Goal: Task Accomplishment & Management: Manage account settings

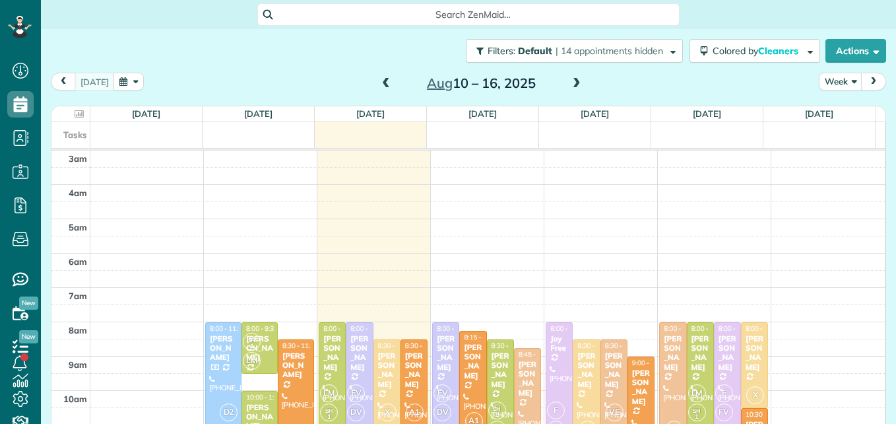
scroll to position [138, 0]
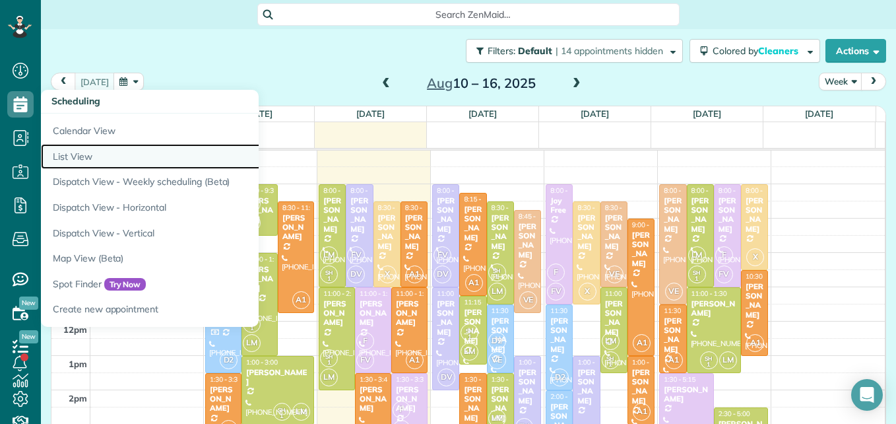
click at [63, 152] on link "List View" at bounding box center [206, 157] width 330 height 26
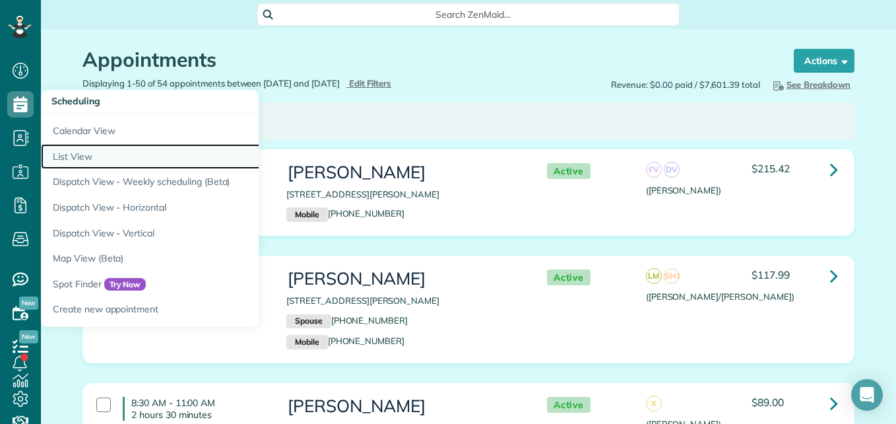
click at [57, 154] on link "List View" at bounding box center [206, 157] width 330 height 26
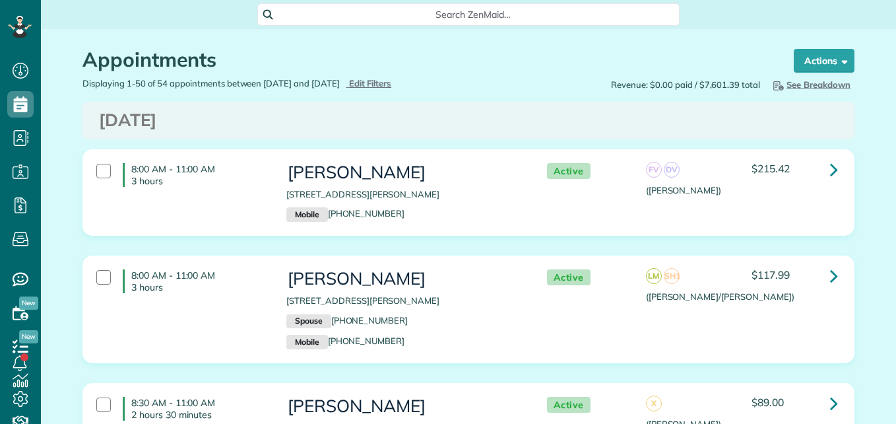
type input "**********"
click at [392, 84] on span "Edit Filters" at bounding box center [370, 83] width 43 height 11
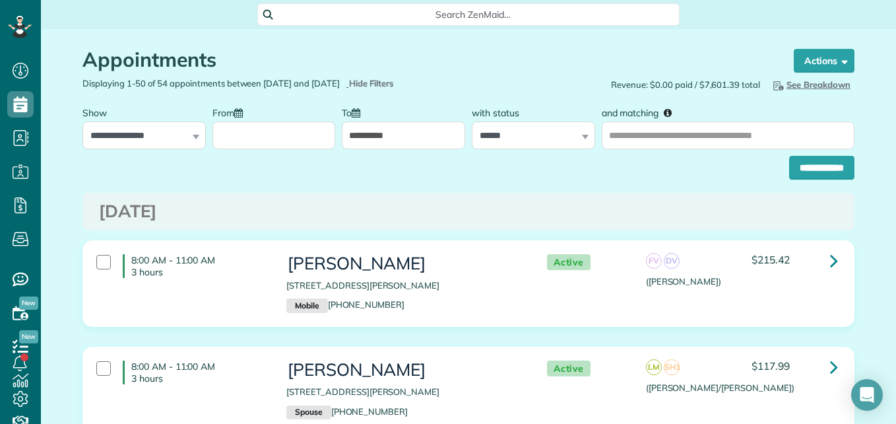
click at [270, 124] on input "From" at bounding box center [273, 135] width 123 height 28
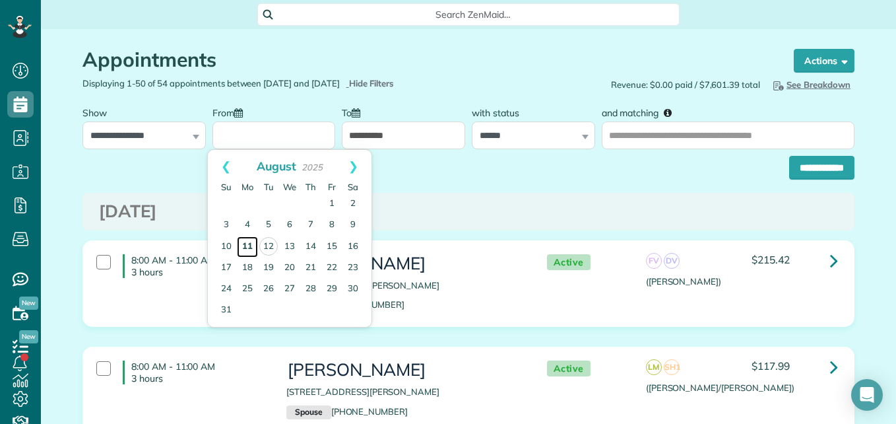
click at [245, 253] on link "11" at bounding box center [247, 246] width 21 height 21
type input "**********"
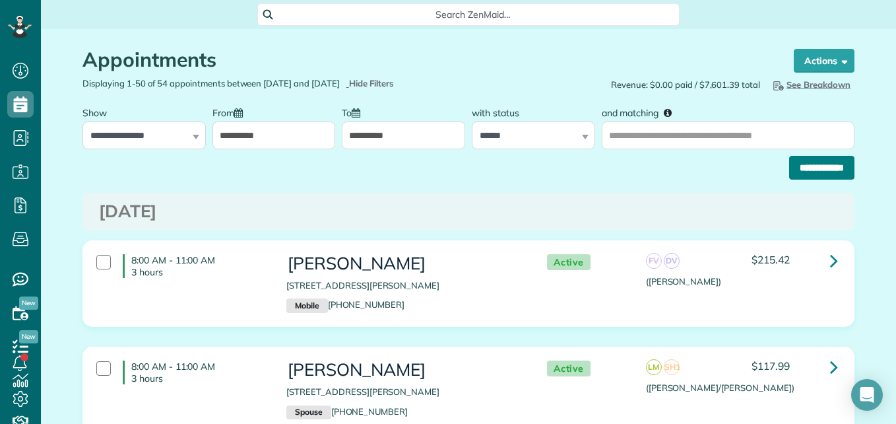
click at [825, 172] on input "**********" at bounding box center [821, 168] width 65 height 24
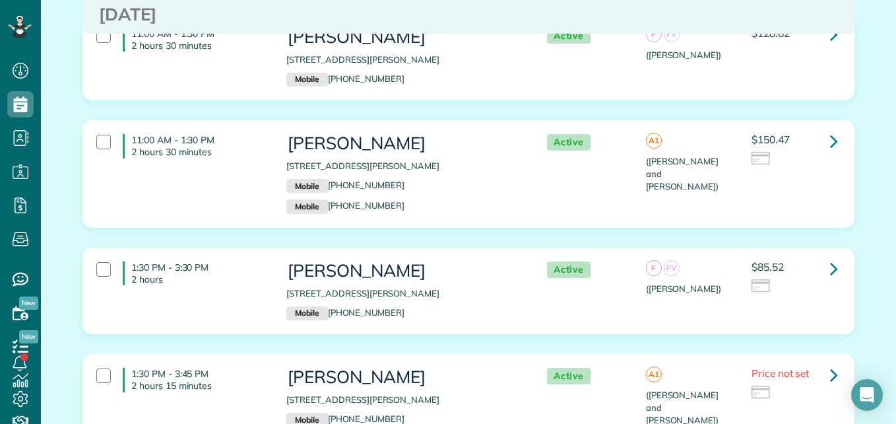
scroll to position [887, 0]
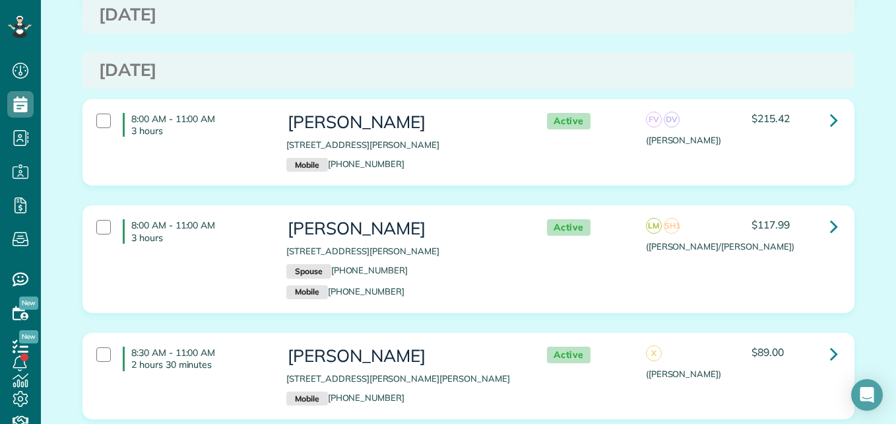
click at [852, 99] on div "8:00 AM - 11:00 AM 3 hours Kelly Nelson 406 Copa Palm Loop Montgomery TX 77316 …" at bounding box center [469, 152] width 792 height 106
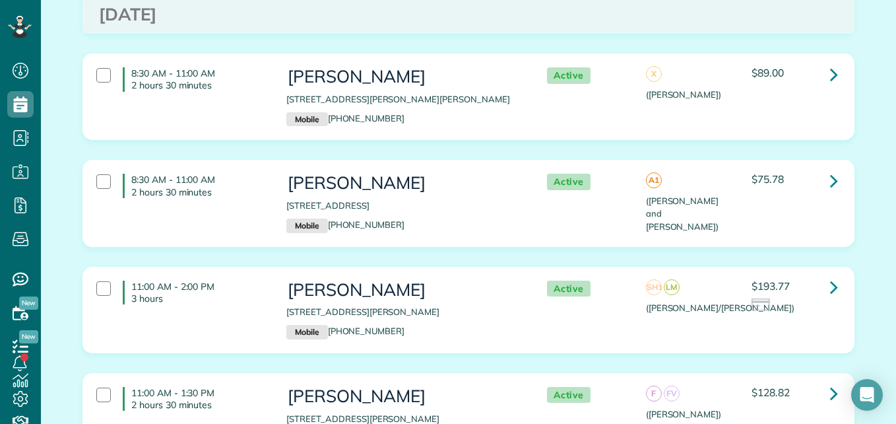
scroll to position [1255, 0]
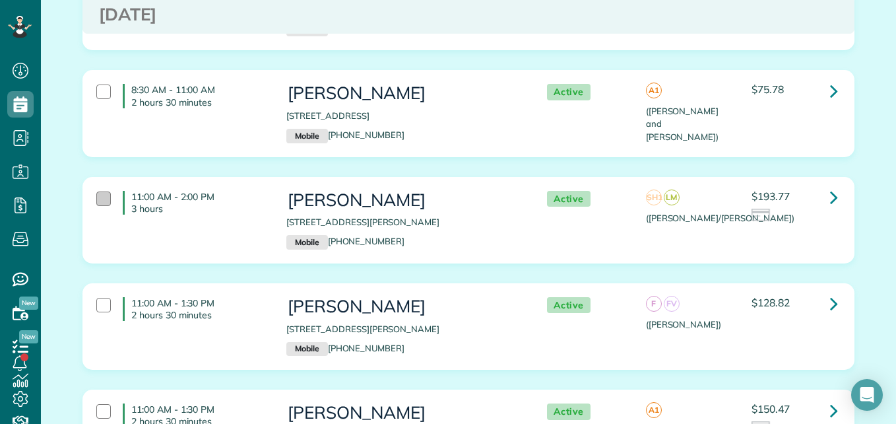
click at [100, 191] on div at bounding box center [103, 198] width 15 height 15
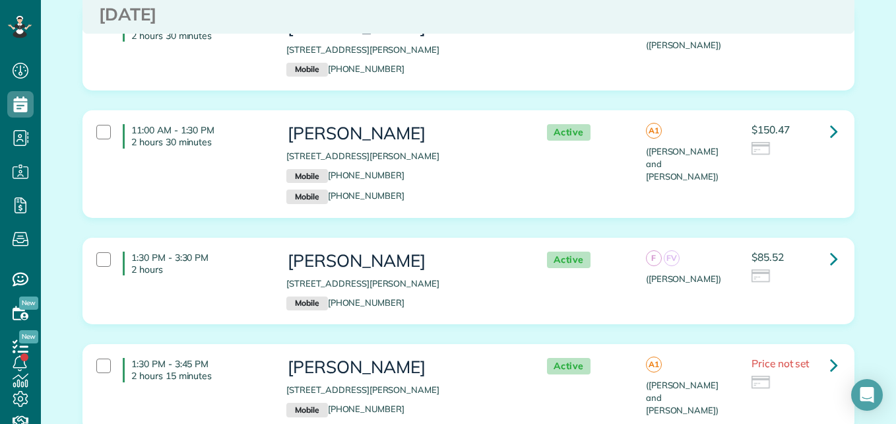
scroll to position [1564, 0]
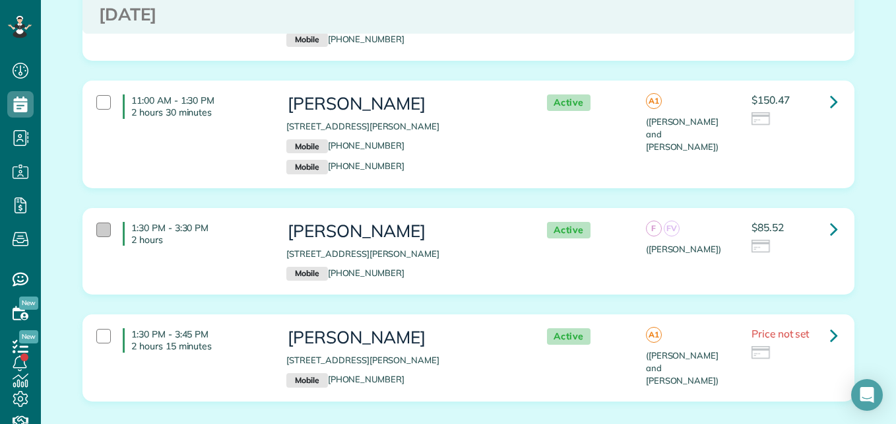
click at [106, 222] on div at bounding box center [103, 229] width 15 height 15
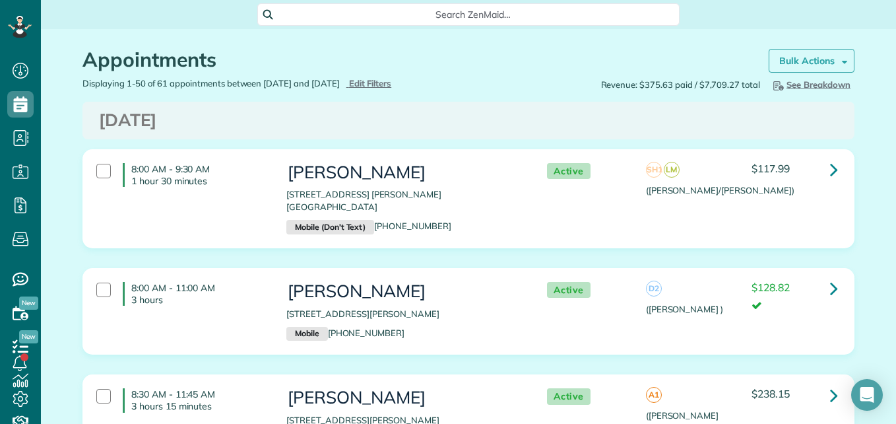
click at [807, 61] on strong "Bulk Actions" at bounding box center [806, 61] width 55 height 12
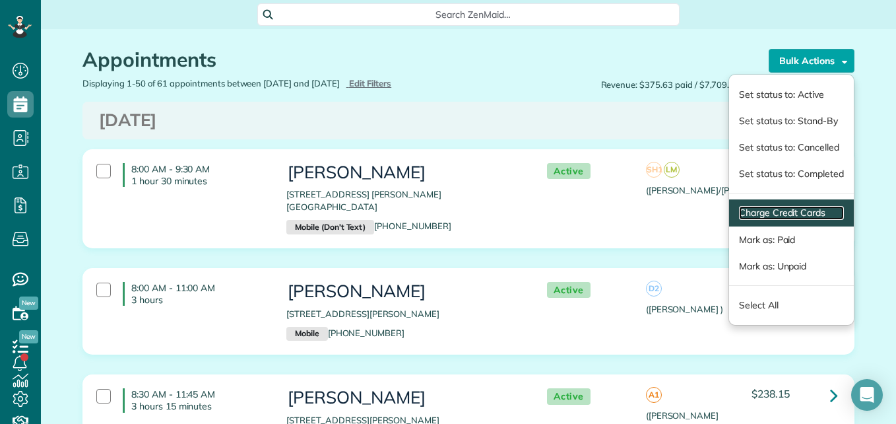
click at [796, 213] on link "Charge Credit Cards" at bounding box center [791, 213] width 105 height 14
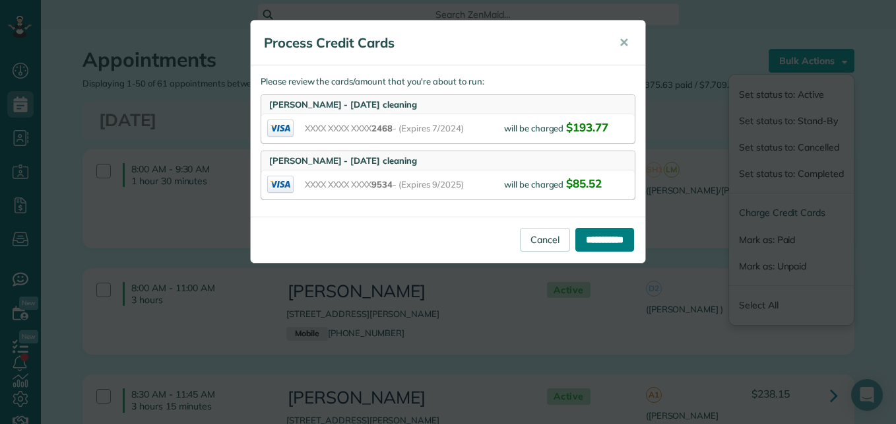
click at [603, 232] on input "**********" at bounding box center [604, 240] width 59 height 24
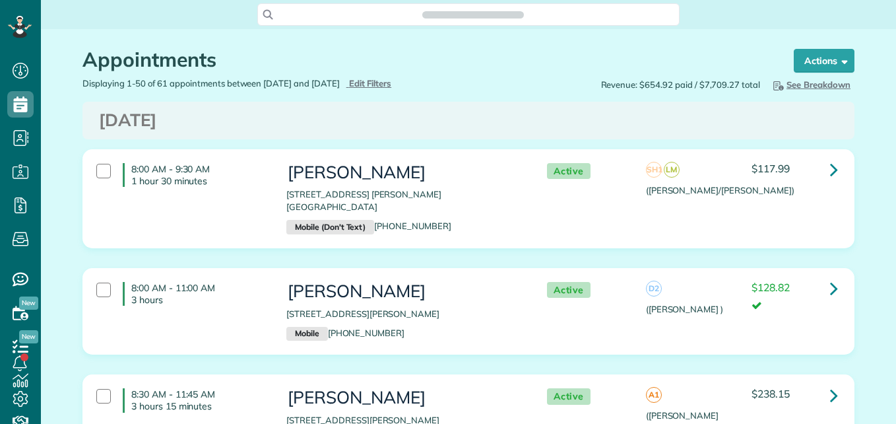
scroll to position [6, 6]
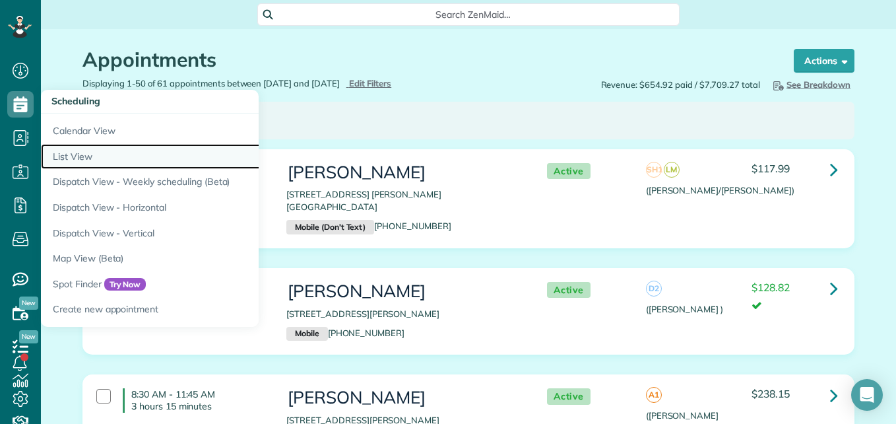
click at [73, 162] on link "List View" at bounding box center [206, 157] width 330 height 26
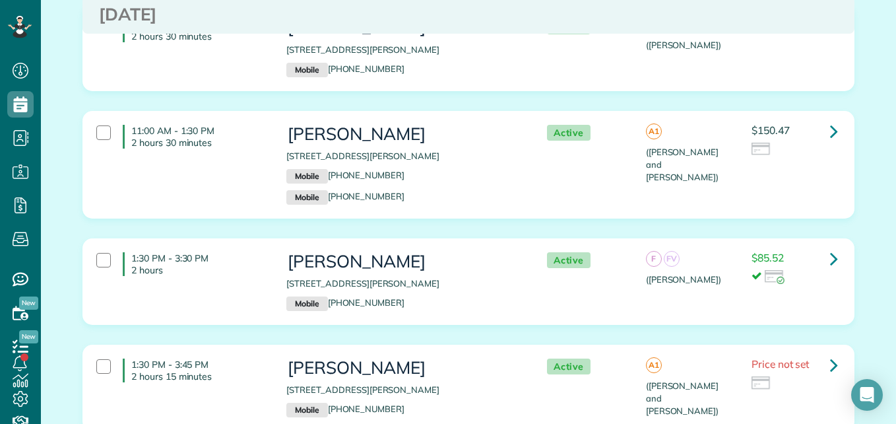
scroll to position [718, 0]
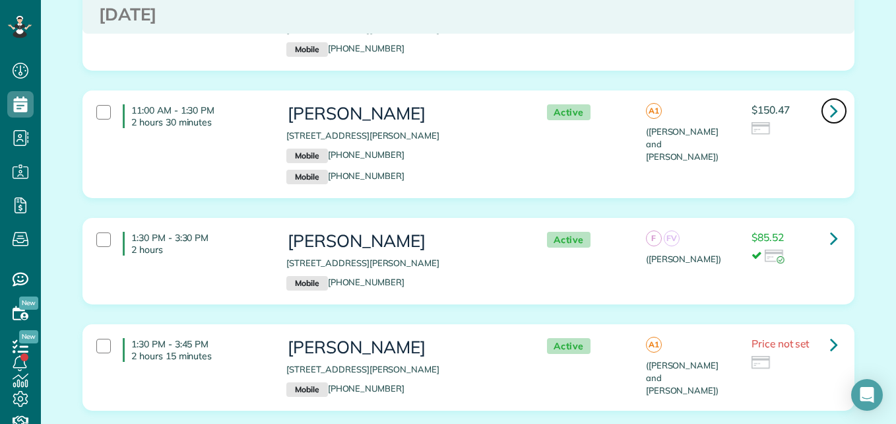
click at [832, 107] on icon at bounding box center [834, 110] width 8 height 23
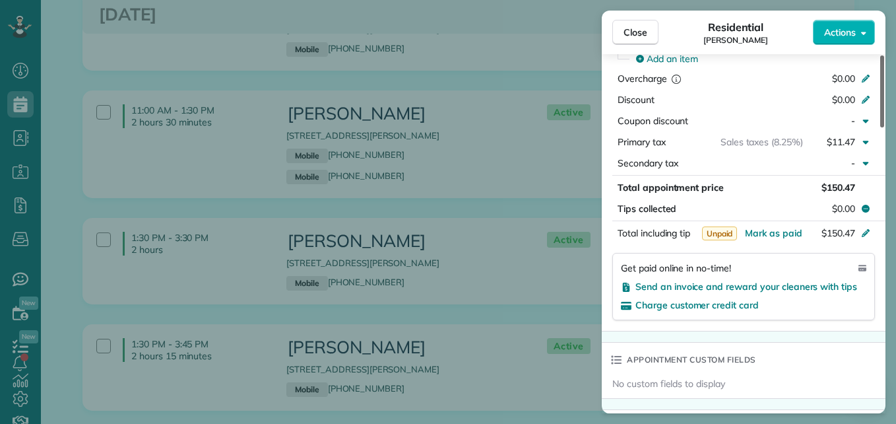
scroll to position [761, 0]
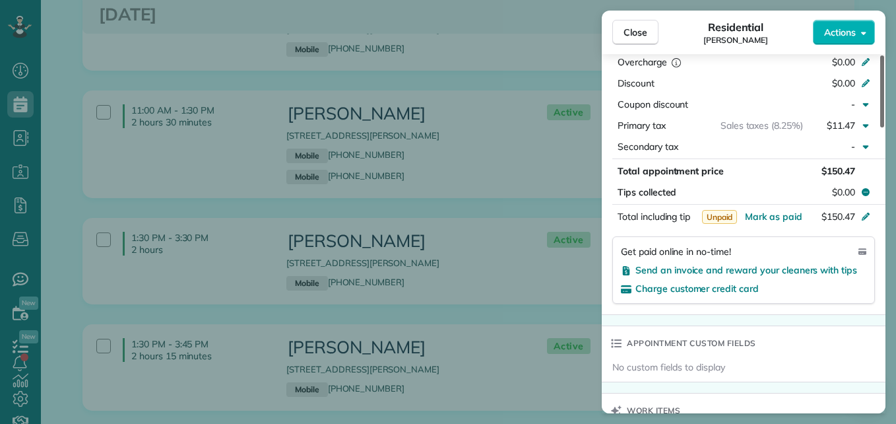
drag, startPoint x: 883, startPoint y: 97, endPoint x: 898, endPoint y: 250, distance: 153.7
click at [884, 127] on div at bounding box center [882, 91] width 4 height 72
click at [763, 264] on span "Send an invoice and reward your cleaners with tips" at bounding box center [746, 270] width 222 height 12
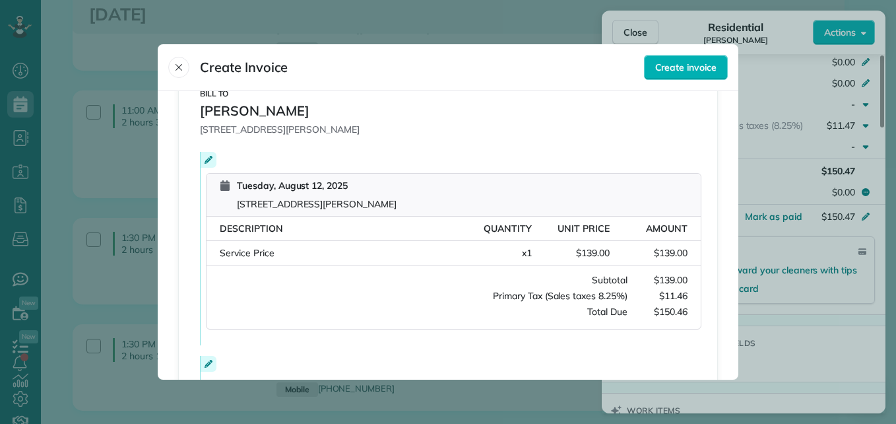
scroll to position [187, 0]
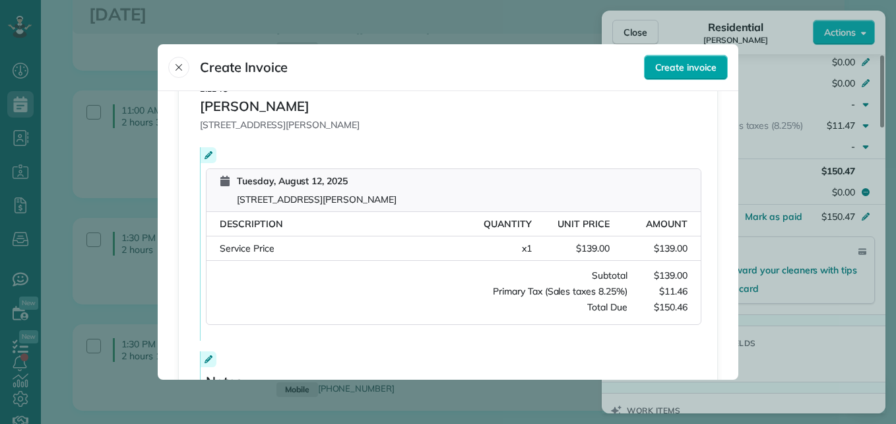
click at [672, 67] on span "Create invoice" at bounding box center [685, 67] width 61 height 13
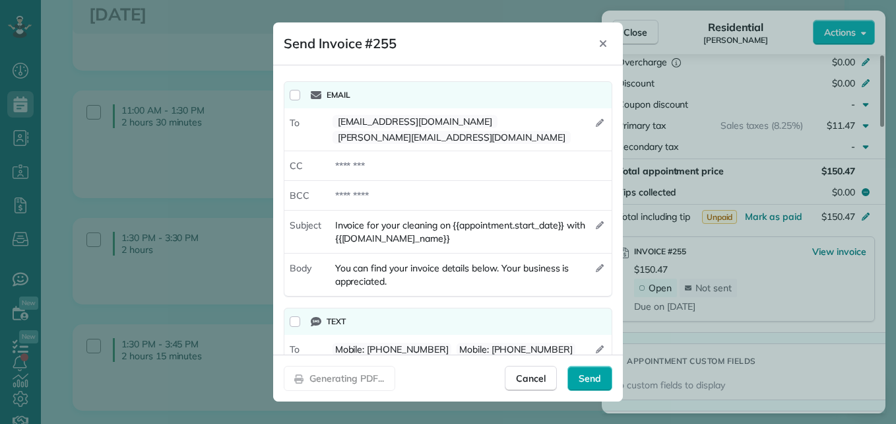
click at [570, 375] on div "Send" at bounding box center [589, 377] width 45 height 25
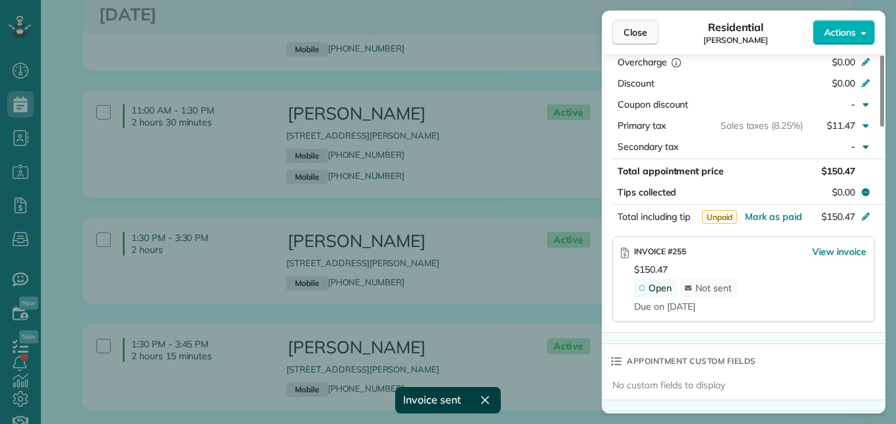
click at [645, 23] on button "Close" at bounding box center [635, 32] width 46 height 25
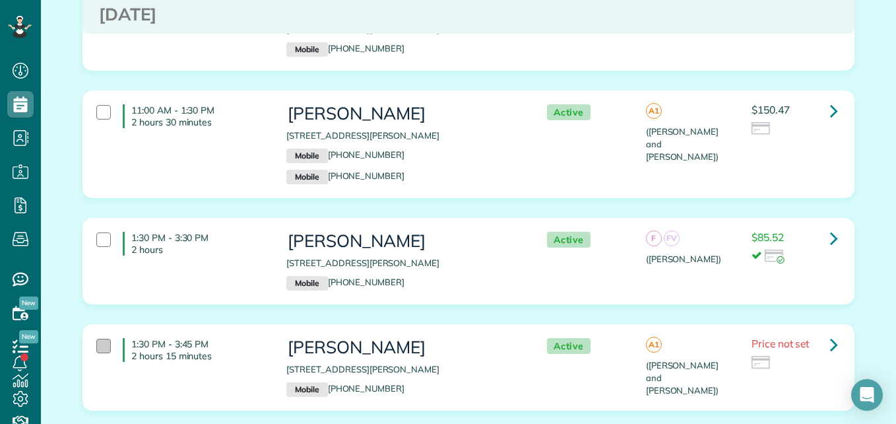
click at [100, 338] on div at bounding box center [103, 345] width 15 height 15
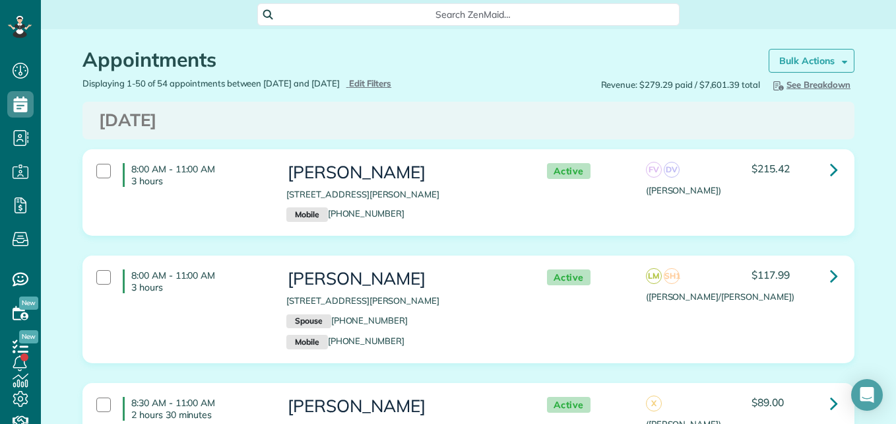
click at [796, 57] on strong "Bulk Actions" at bounding box center [806, 61] width 55 height 12
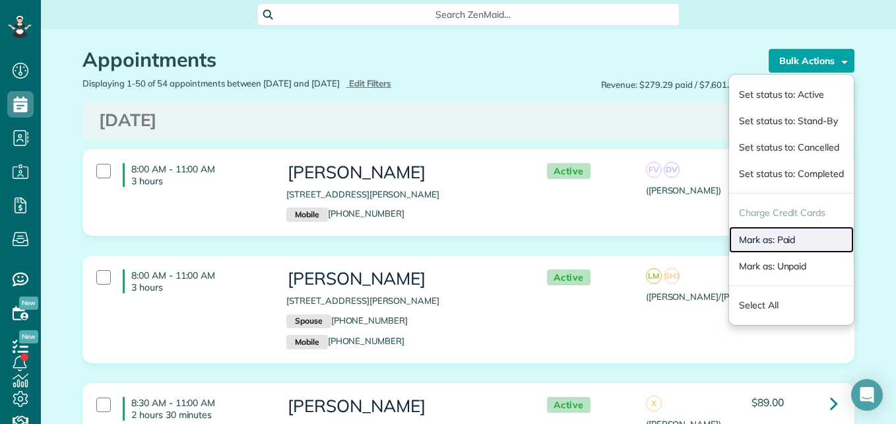
click at [747, 241] on link "Mark as: Paid" at bounding box center [791, 239] width 125 height 26
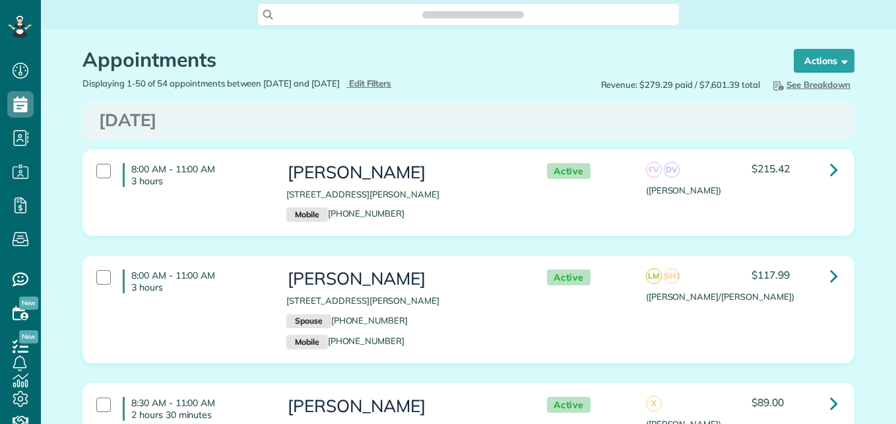
scroll to position [6, 6]
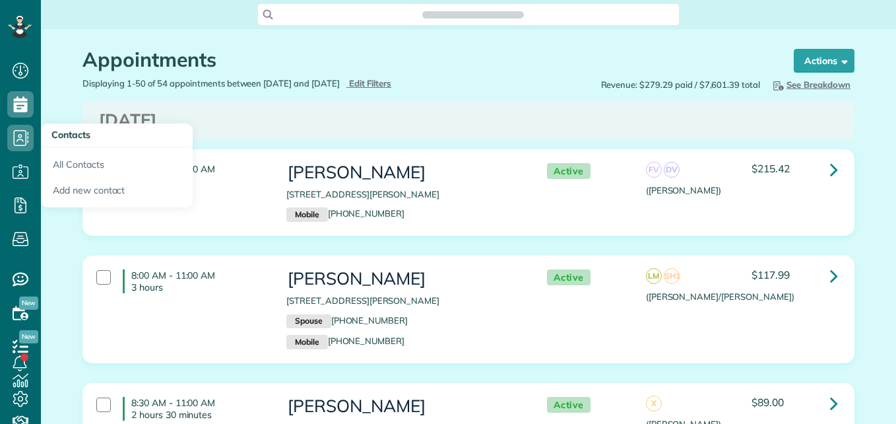
type input "**********"
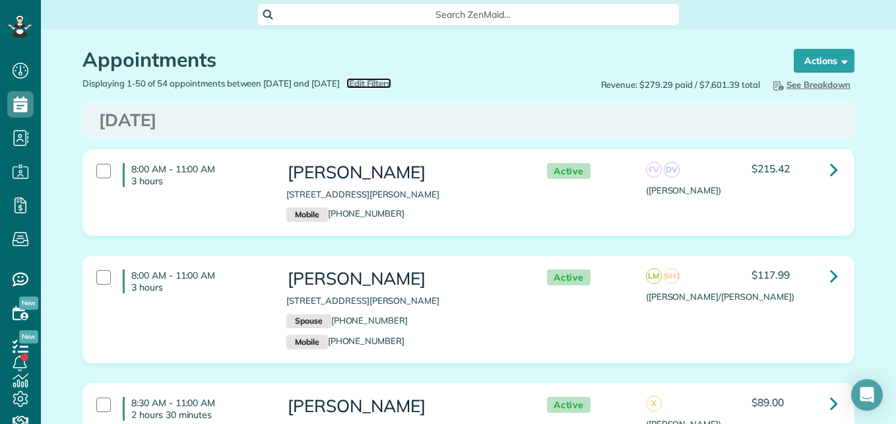
click at [392, 82] on span "Edit Filters" at bounding box center [370, 83] width 43 height 11
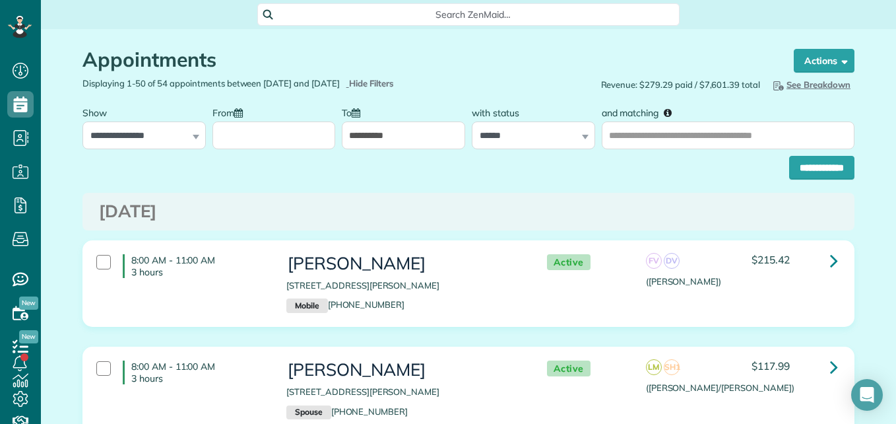
click at [307, 122] on input "From" at bounding box center [273, 135] width 123 height 28
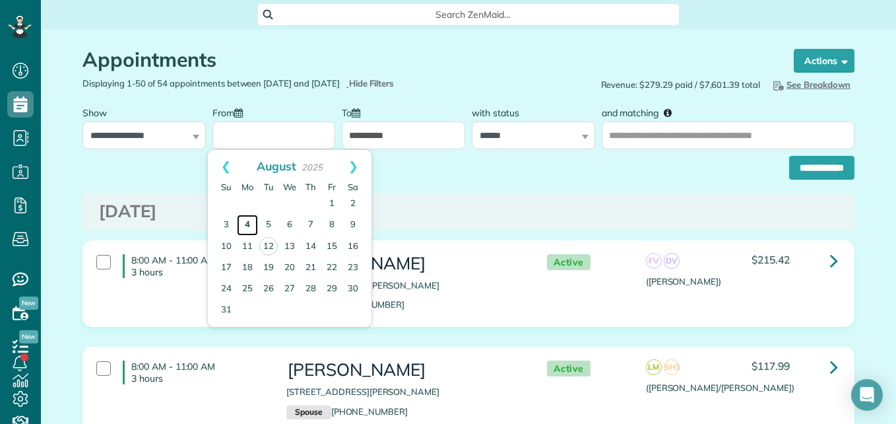
click at [247, 228] on link "4" at bounding box center [247, 224] width 21 height 21
type input "**********"
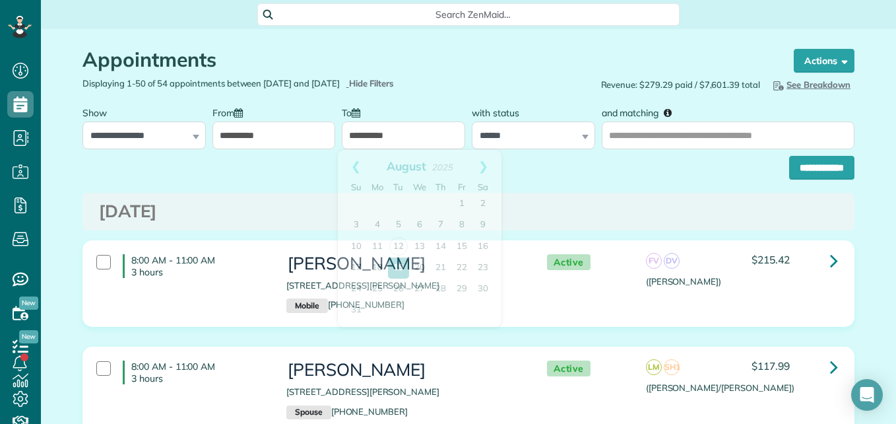
click at [403, 140] on input "**********" at bounding box center [403, 135] width 123 height 28
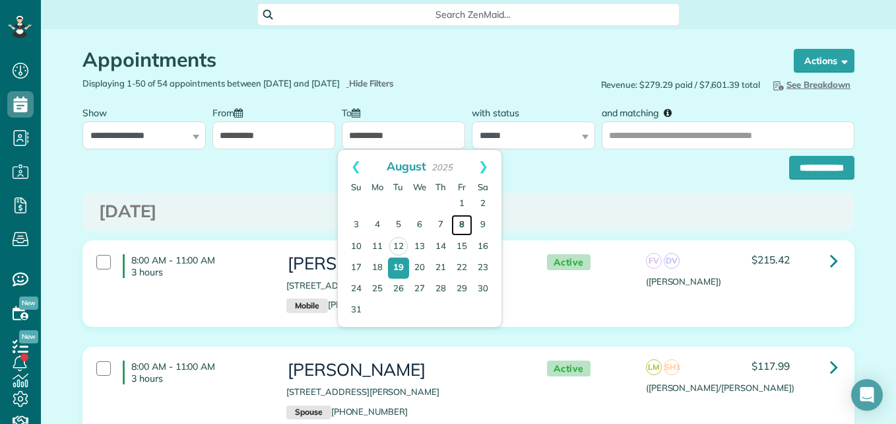
click at [458, 220] on link "8" at bounding box center [461, 224] width 21 height 21
type input "**********"
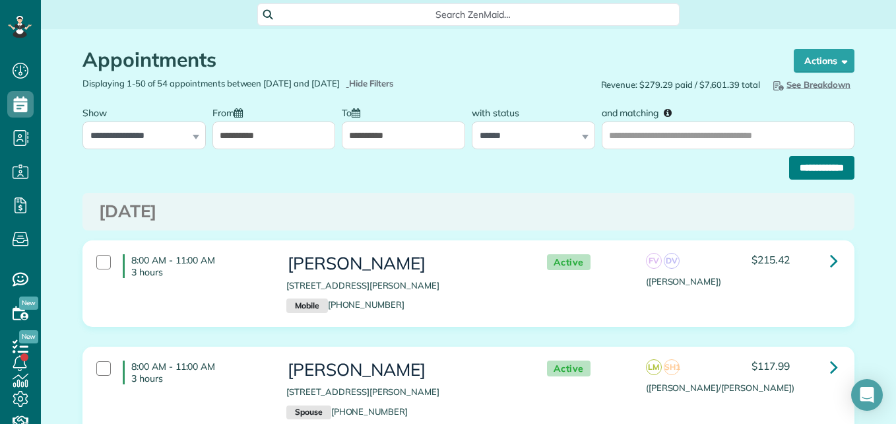
click at [796, 167] on input "**********" at bounding box center [821, 168] width 65 height 24
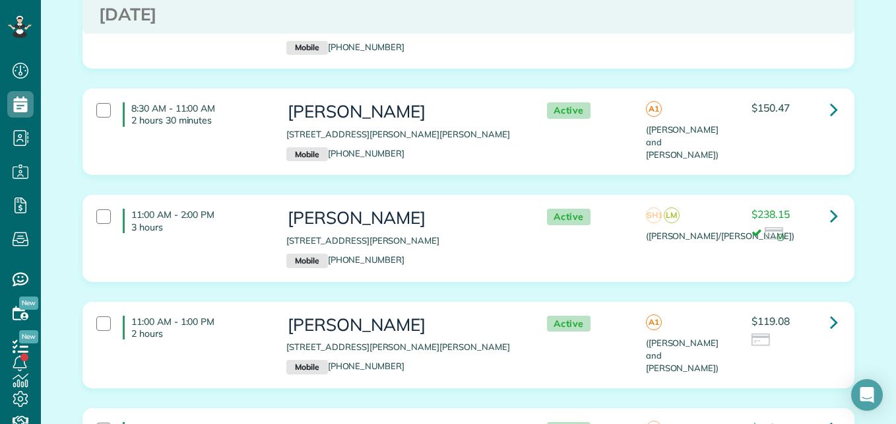
scroll to position [4543, 0]
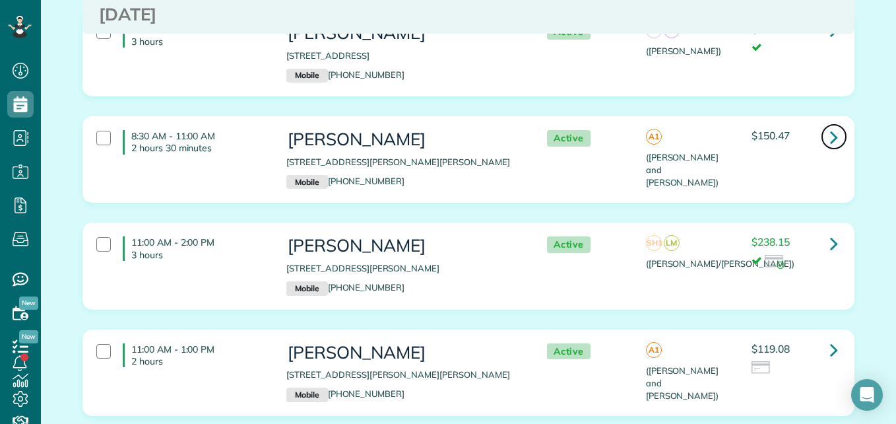
click at [836, 123] on link at bounding box center [834, 136] width 26 height 26
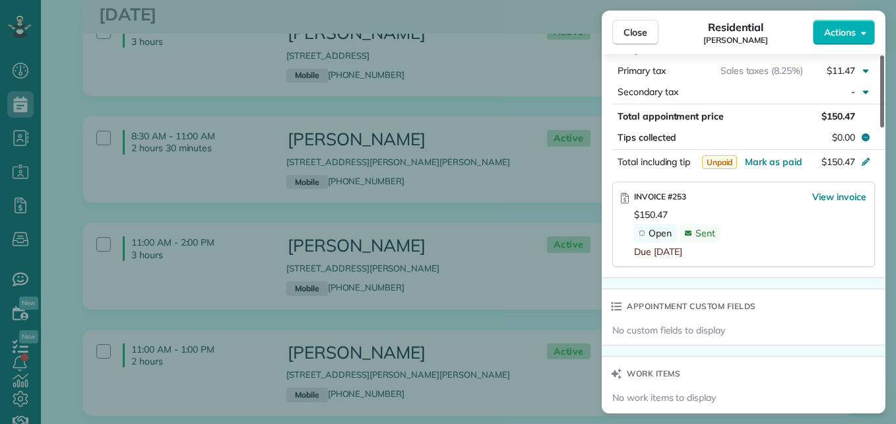
scroll to position [755, 0]
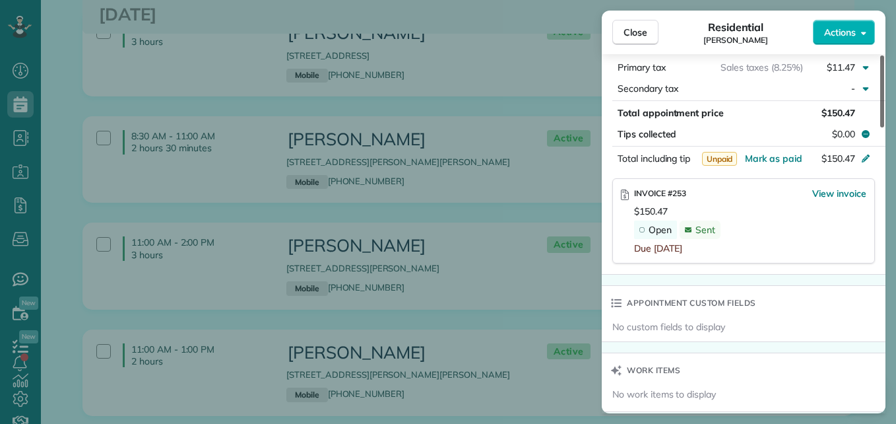
drag, startPoint x: 881, startPoint y: 100, endPoint x: 887, endPoint y: 251, distance: 151.2
click at [884, 127] on div at bounding box center [882, 91] width 4 height 72
click at [838, 187] on span "View invoice" at bounding box center [839, 193] width 54 height 13
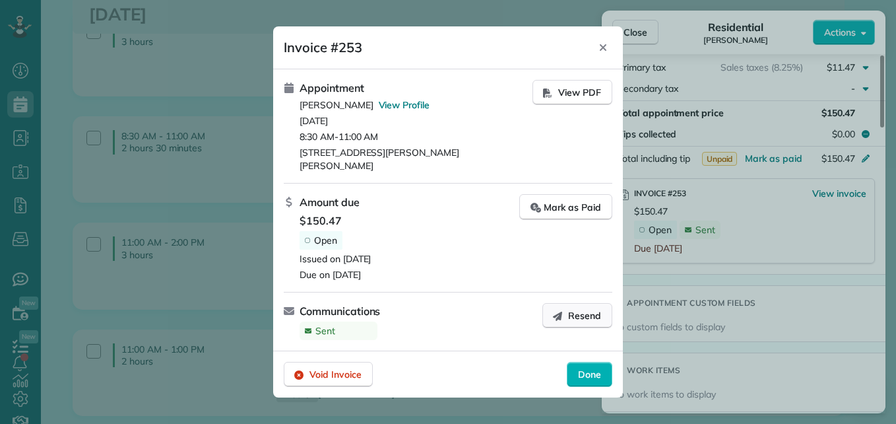
click at [565, 316] on button "Resend" at bounding box center [577, 315] width 70 height 25
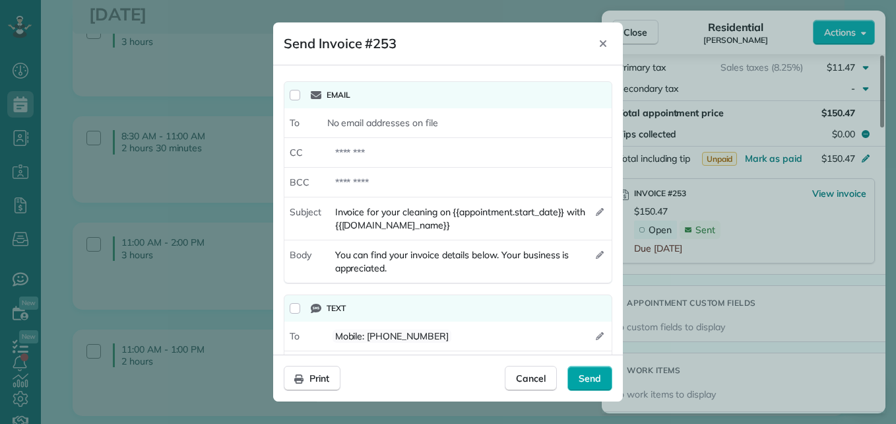
click at [580, 381] on span "Send" at bounding box center [590, 377] width 22 height 13
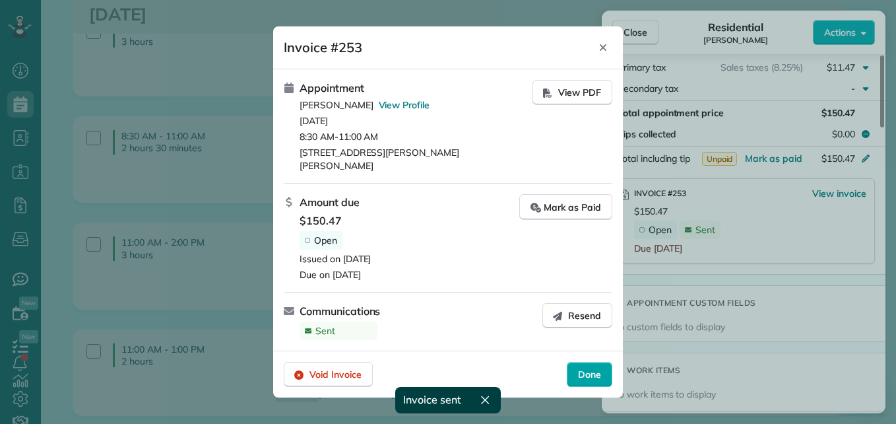
click at [595, 361] on div "Done" at bounding box center [590, 373] width 46 height 25
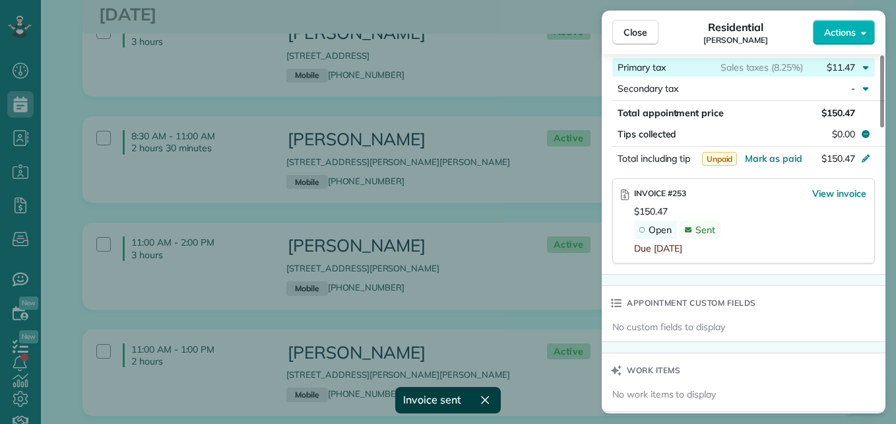
scroll to position [749, 0]
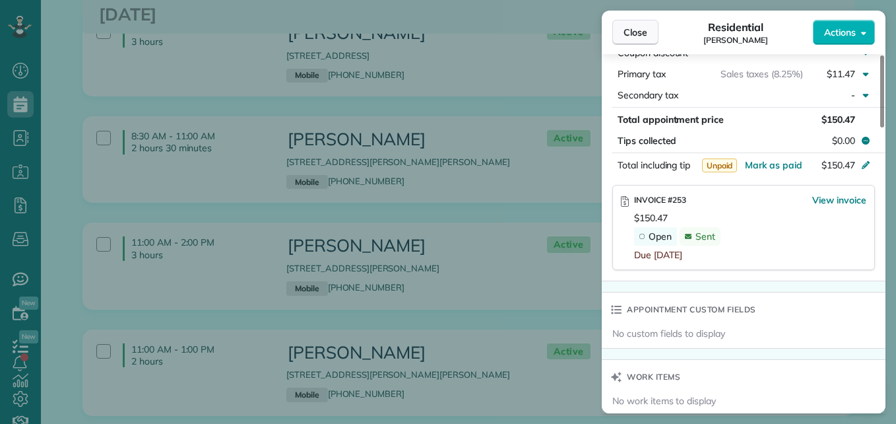
click at [633, 30] on span "Close" at bounding box center [635, 32] width 24 height 13
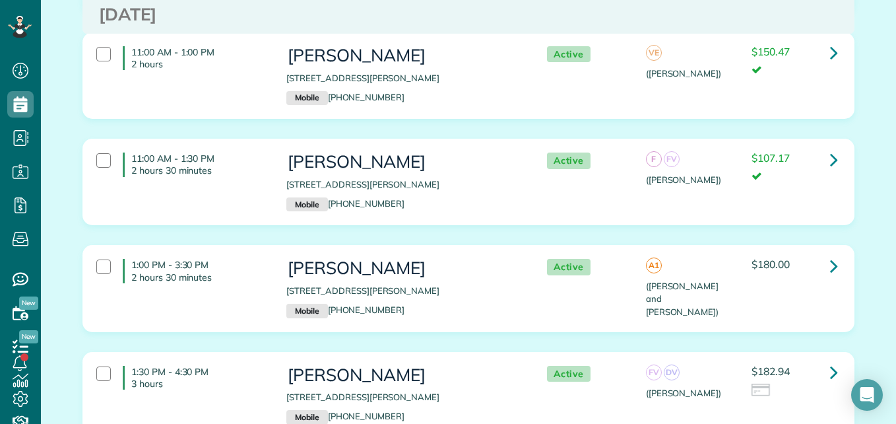
scroll to position [5028, 0]
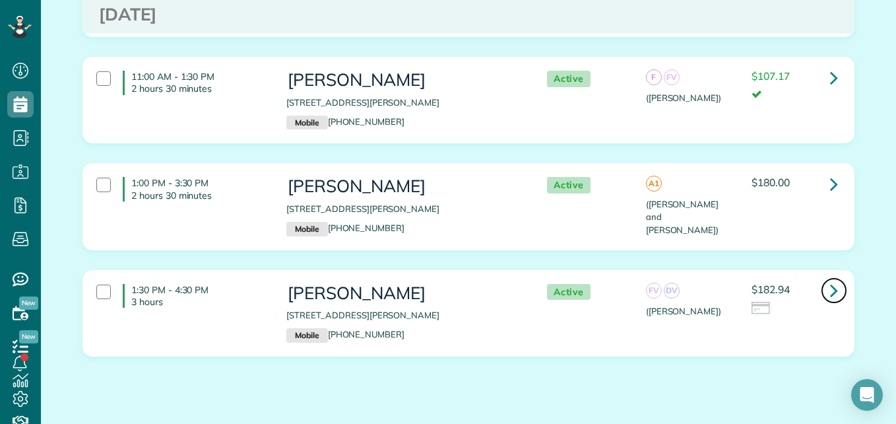
click at [821, 277] on link at bounding box center [834, 290] width 26 height 26
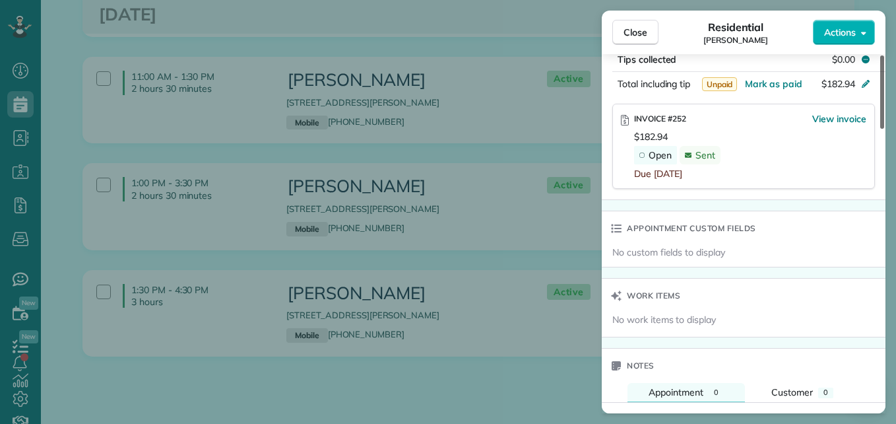
scroll to position [876, 0]
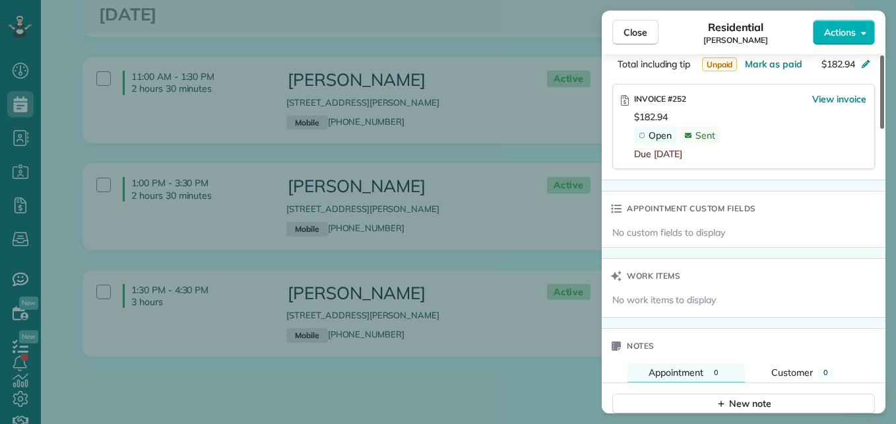
drag, startPoint x: 881, startPoint y: 124, endPoint x: 898, endPoint y: 303, distance: 179.5
click at [884, 129] on div at bounding box center [882, 91] width 4 height 73
click at [844, 97] on span "View invoice" at bounding box center [839, 98] width 54 height 13
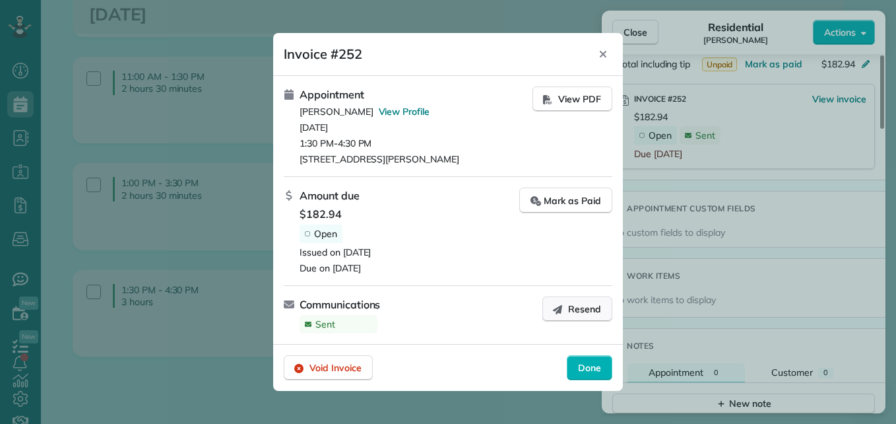
click at [590, 316] on button "Resend" at bounding box center [577, 308] width 70 height 25
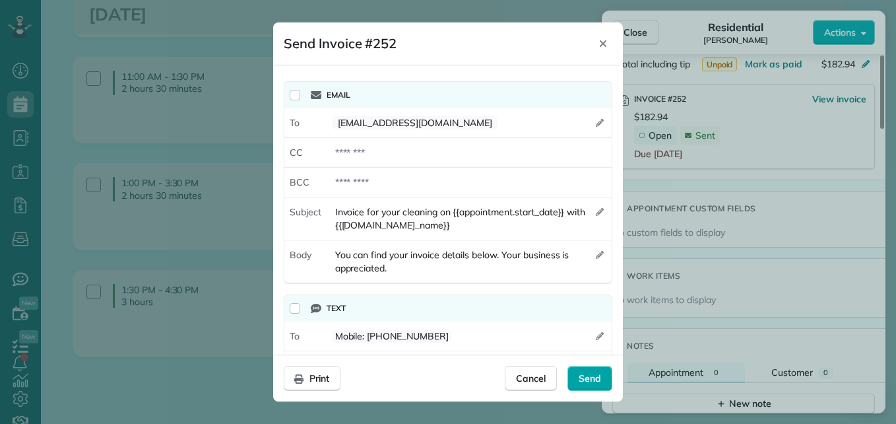
click at [580, 377] on span "Send" at bounding box center [590, 377] width 22 height 13
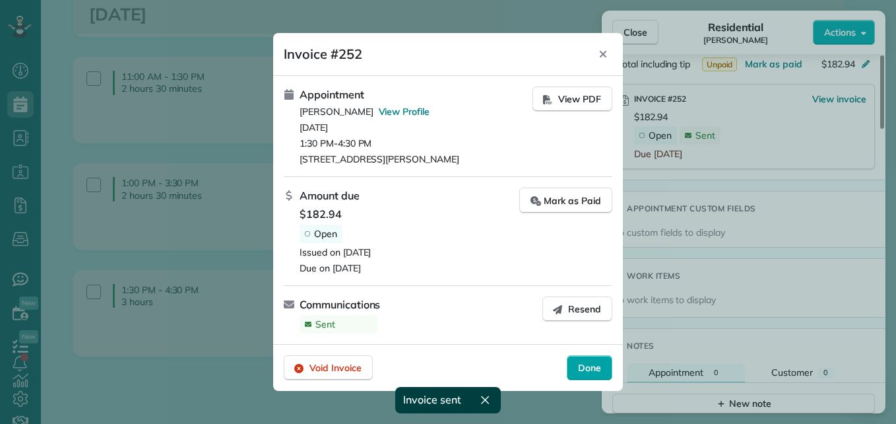
click at [589, 365] on span "Done" at bounding box center [589, 367] width 23 height 13
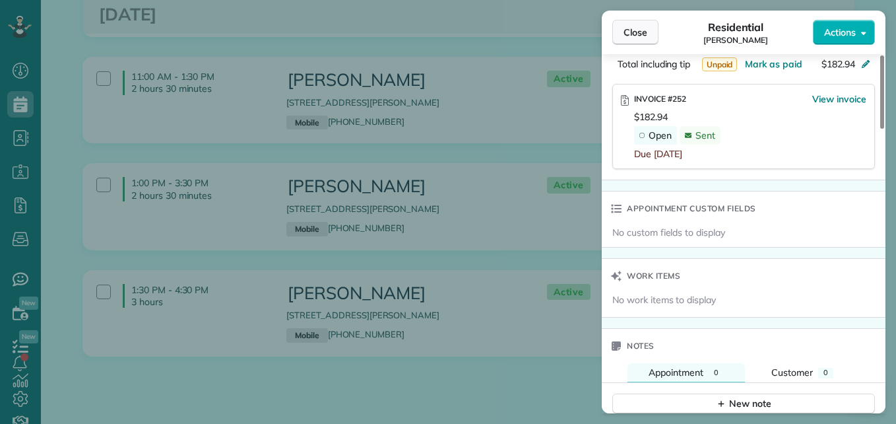
click at [627, 31] on span "Close" at bounding box center [635, 32] width 24 height 13
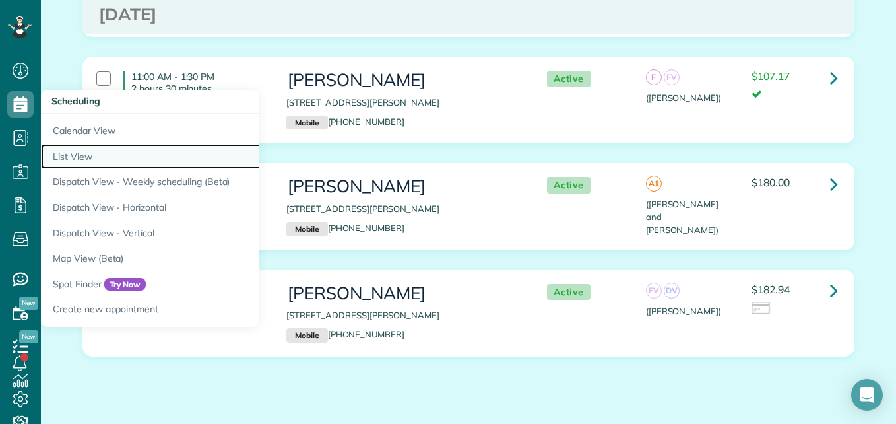
click at [69, 154] on link "List View" at bounding box center [206, 157] width 330 height 26
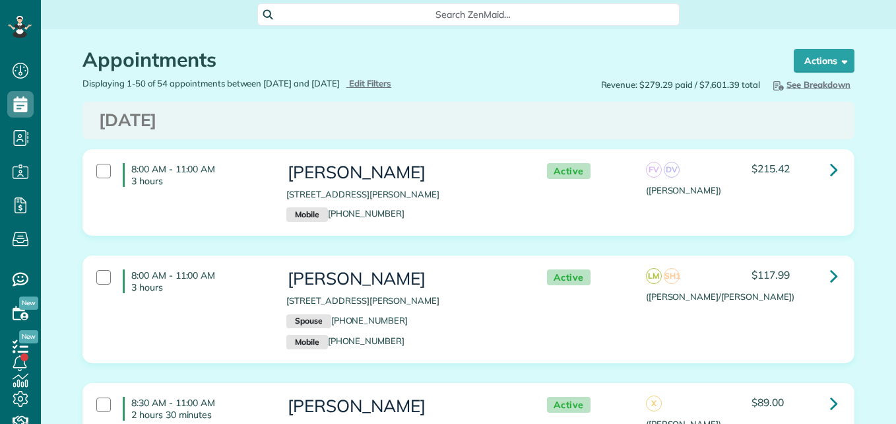
type input "**********"
click at [392, 81] on span "Edit Filters" at bounding box center [370, 83] width 43 height 11
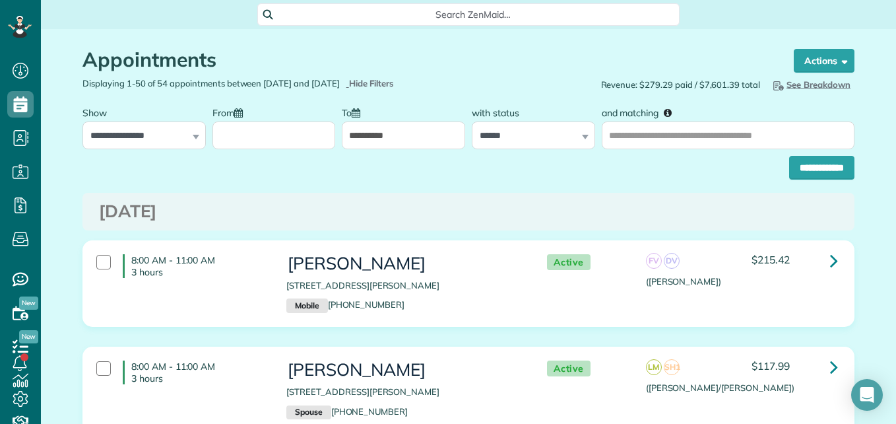
click at [231, 135] on input "From" at bounding box center [273, 135] width 123 height 28
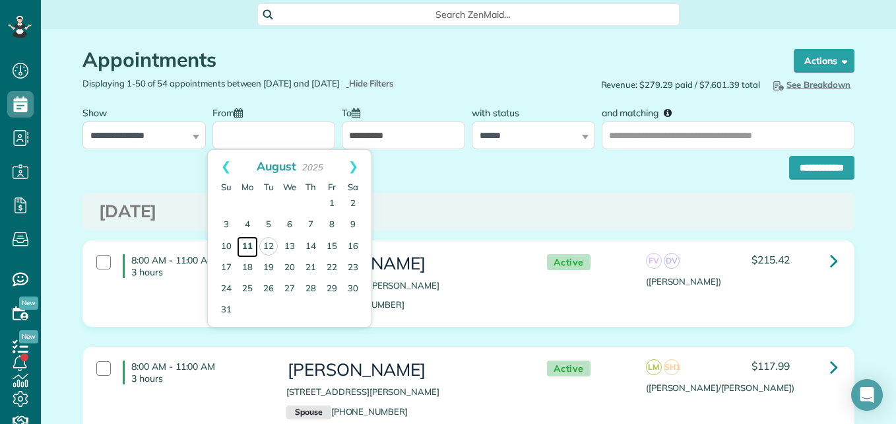
click at [247, 245] on link "11" at bounding box center [247, 246] width 21 height 21
type input "**********"
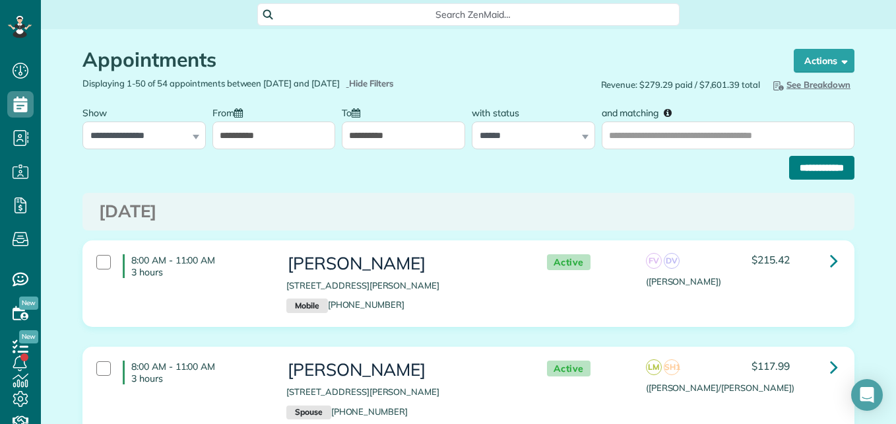
click at [819, 168] on input "**********" at bounding box center [821, 168] width 65 height 24
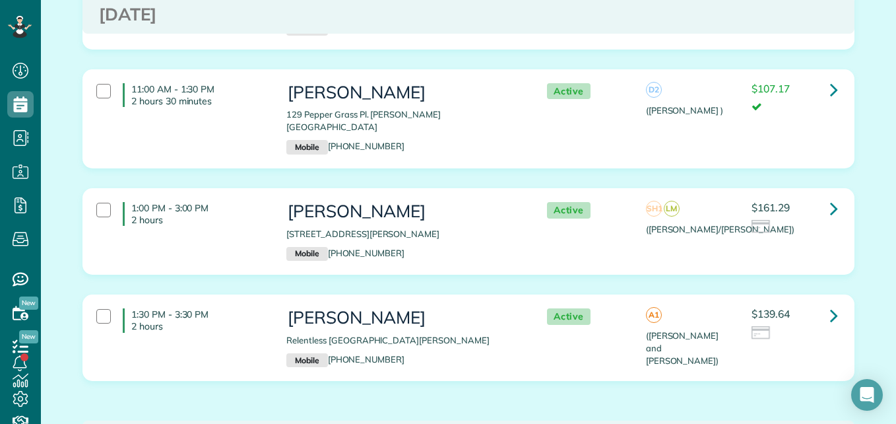
scroll to position [528, 0]
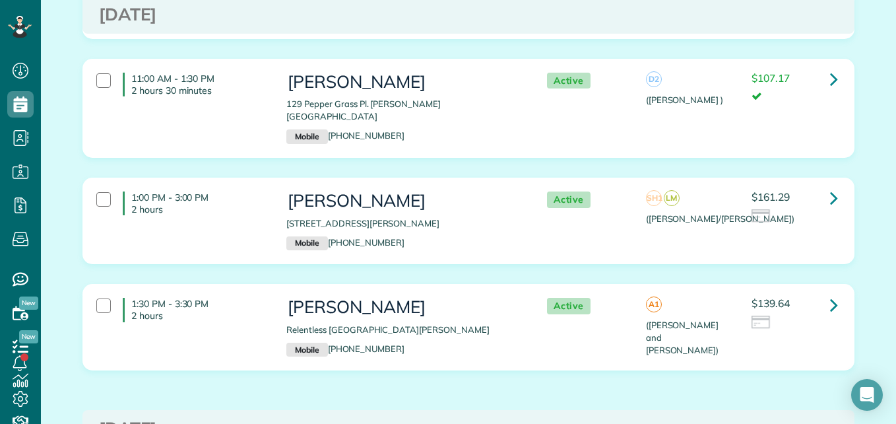
click at [90, 291] on div "1:30 PM - 3:30 PM 2 hours" at bounding box center [181, 309] width 190 height 37
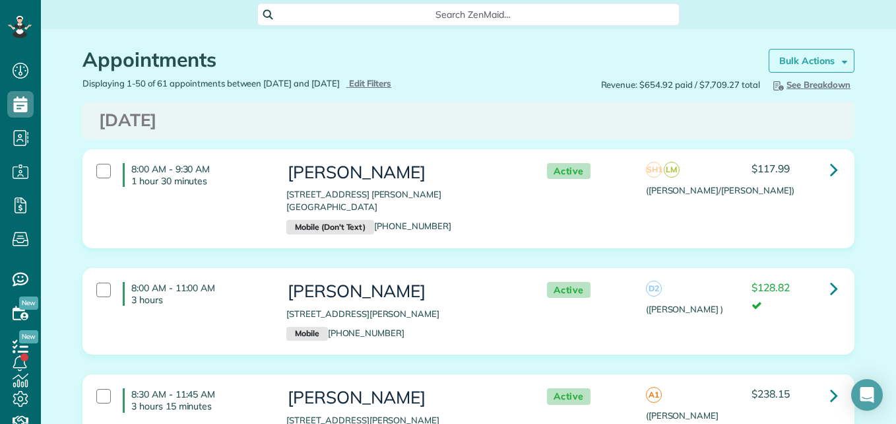
click at [792, 56] on strong "Bulk Actions" at bounding box center [806, 61] width 55 height 12
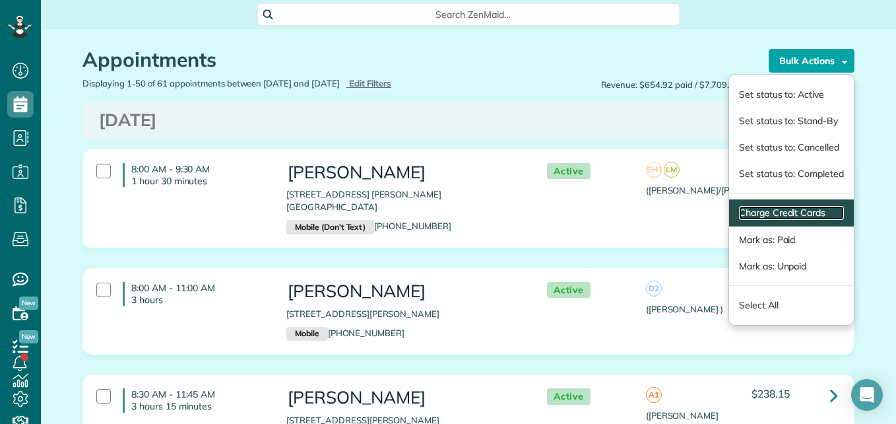
click at [747, 216] on link "Charge Credit Cards" at bounding box center [791, 213] width 105 height 14
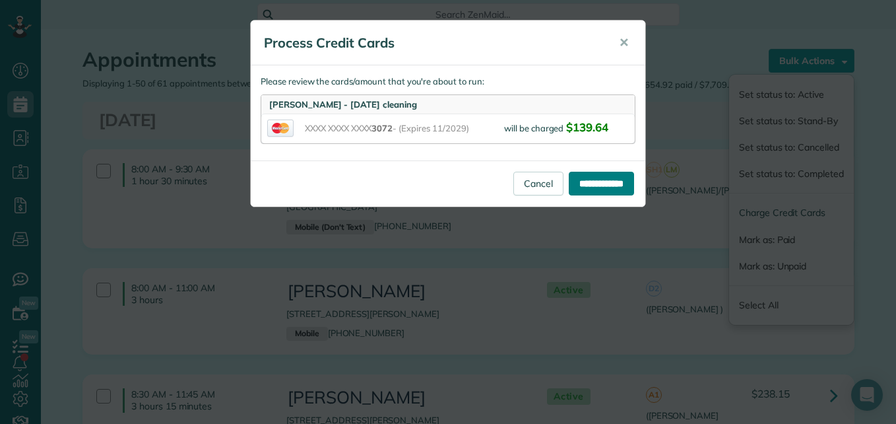
click at [592, 188] on input "**********" at bounding box center [601, 184] width 65 height 24
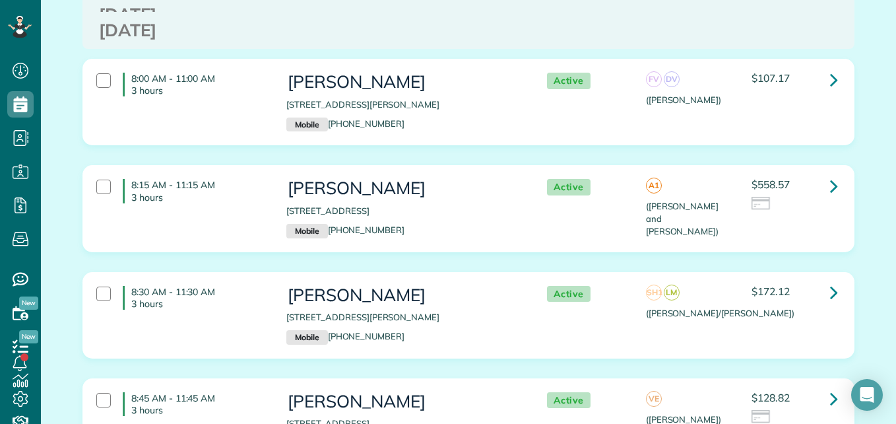
scroll to position [1923, 0]
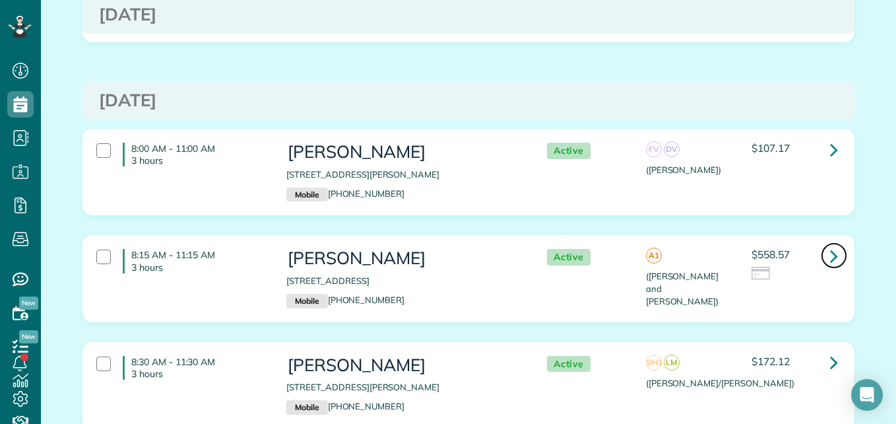
click at [832, 244] on icon at bounding box center [834, 255] width 8 height 23
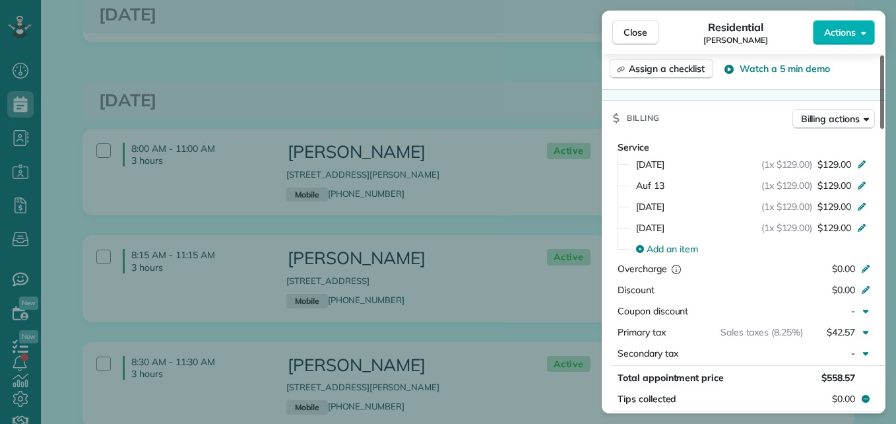
scroll to position [573, 0]
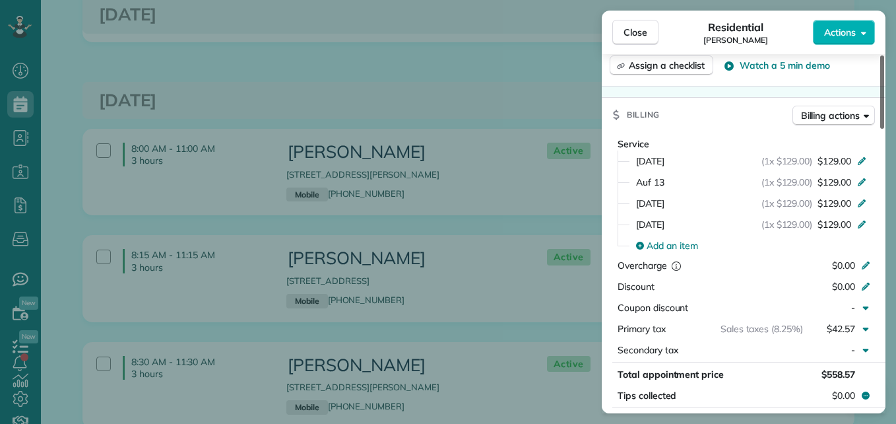
drag, startPoint x: 883, startPoint y: 114, endPoint x: 897, endPoint y: 231, distance: 117.7
click at [884, 129] on div at bounding box center [882, 91] width 4 height 73
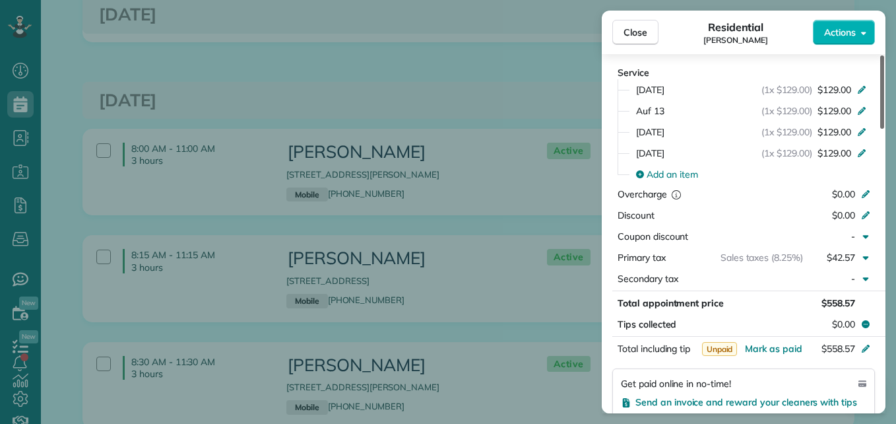
scroll to position [648, 0]
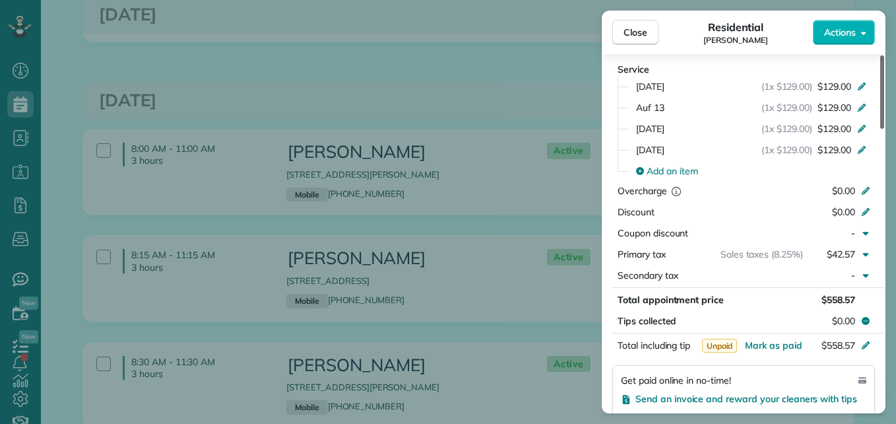
drag, startPoint x: 882, startPoint y: 230, endPoint x: 881, endPoint y: 245, distance: 15.2
click at [881, 129] on div at bounding box center [882, 91] width 4 height 73
click at [633, 24] on button "Close" at bounding box center [635, 32] width 46 height 25
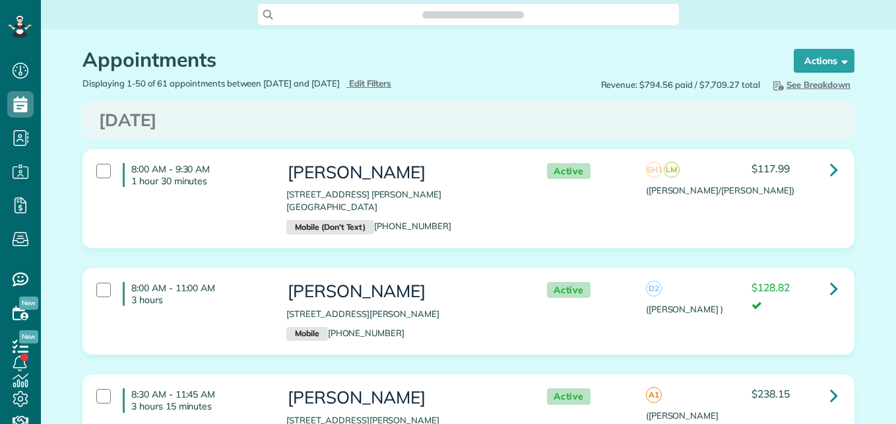
scroll to position [6, 6]
click at [392, 86] on span "Edit Filters" at bounding box center [370, 83] width 43 height 11
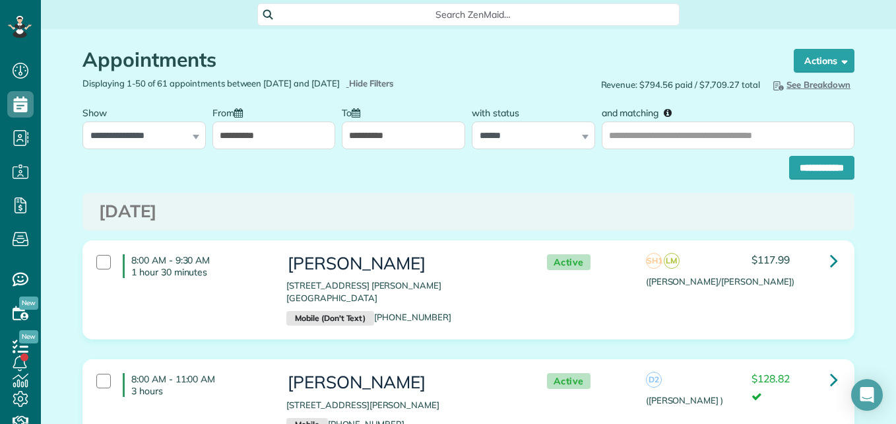
click at [299, 126] on input "**********" at bounding box center [273, 135] width 123 height 28
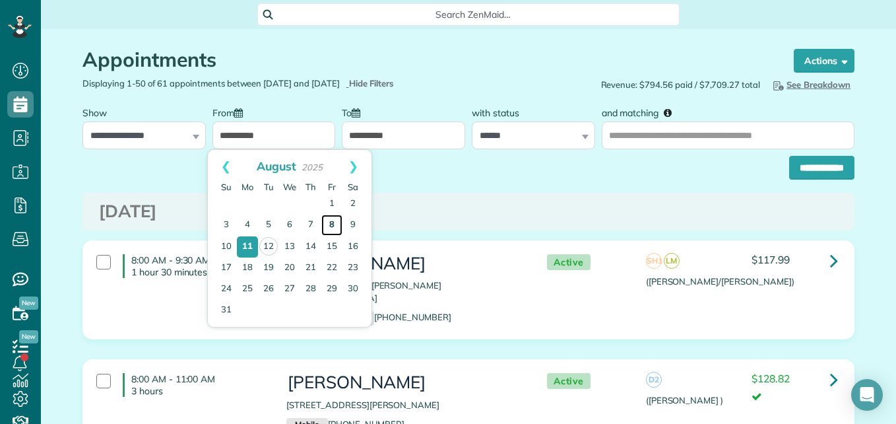
click at [327, 225] on link "8" at bounding box center [331, 224] width 21 height 21
type input "**********"
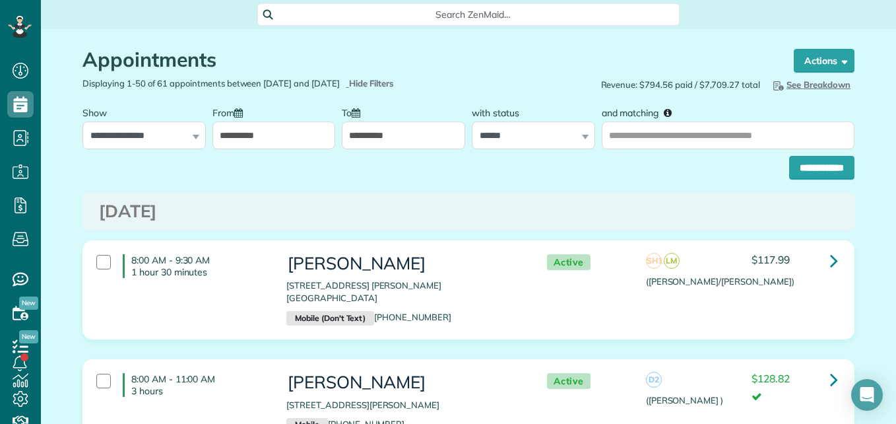
click at [814, 168] on input "**********" at bounding box center [821, 168] width 65 height 24
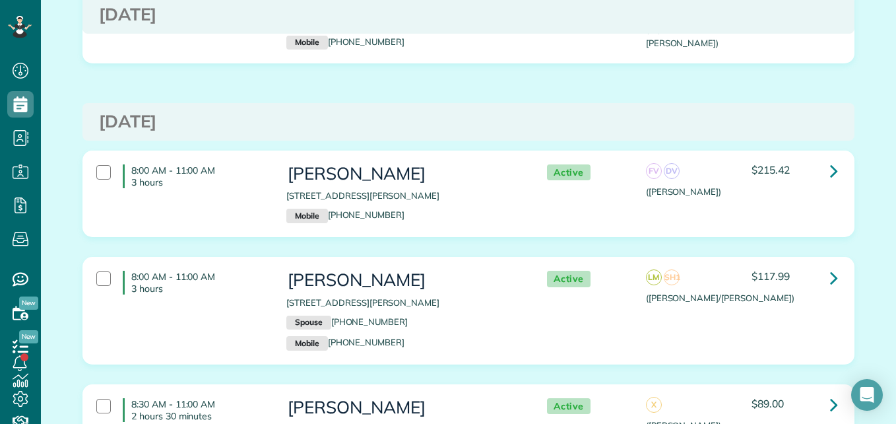
scroll to position [1997, 0]
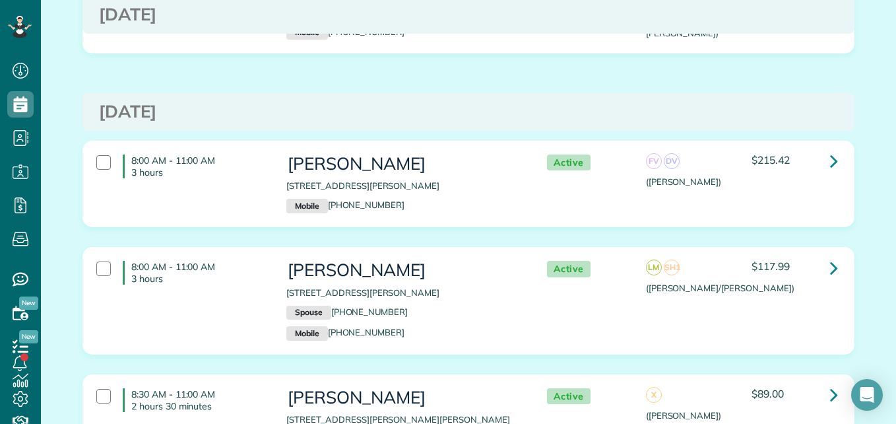
click at [123, 154] on h4 "8:00 AM - 11:00 AM 3 hours" at bounding box center [195, 166] width 144 height 24
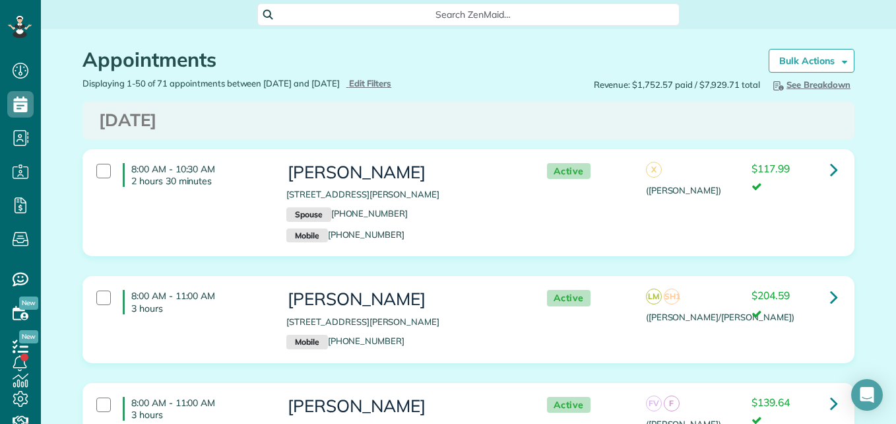
click at [801, 46] on div "Appointments the List View [2 min] Schedule Changes Actions Create Appointment …" at bounding box center [469, 53] width 792 height 48
click at [799, 54] on link "Bulk Actions" at bounding box center [812, 61] width 86 height 24
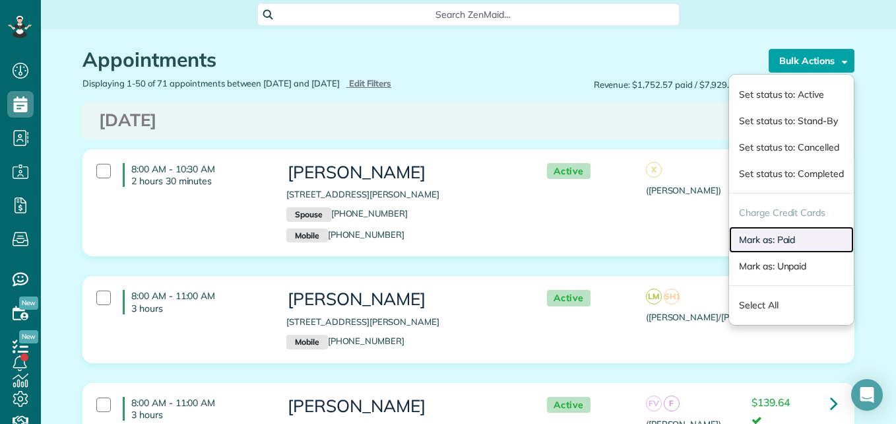
click at [752, 240] on link "Mark as: Paid" at bounding box center [791, 239] width 125 height 26
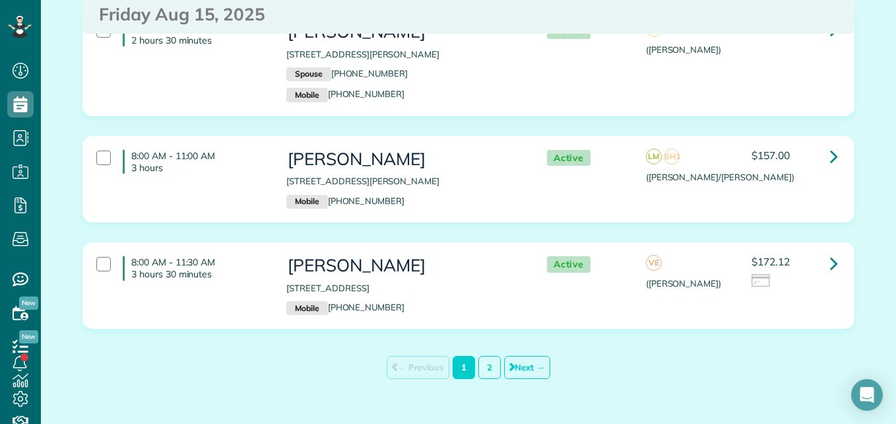
scroll to position [5531, 0]
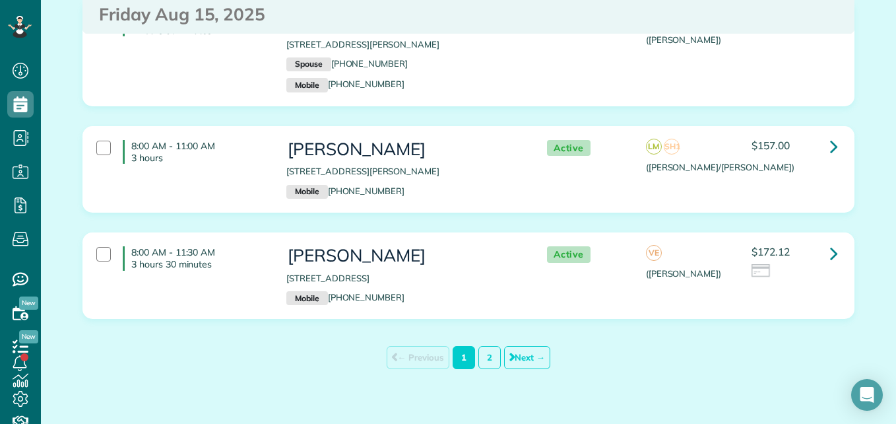
click at [551, 345] on div "← Previous 1 2 Next →" at bounding box center [468, 357] width 772 height 24
click at [532, 346] on link "Next →" at bounding box center [527, 357] width 46 height 23
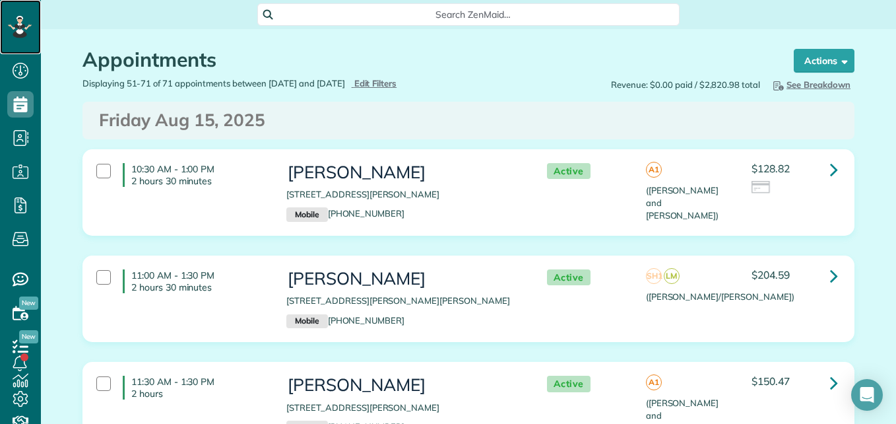
click at [21, 28] on icon at bounding box center [19, 26] width 7 height 5
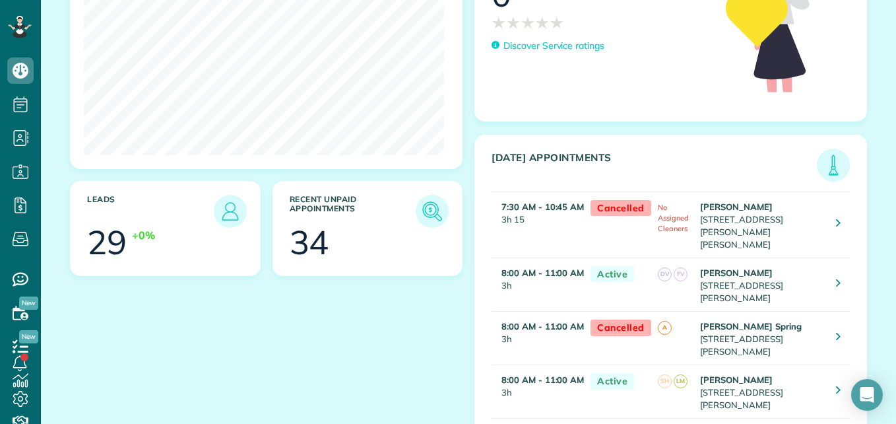
scroll to position [213, 0]
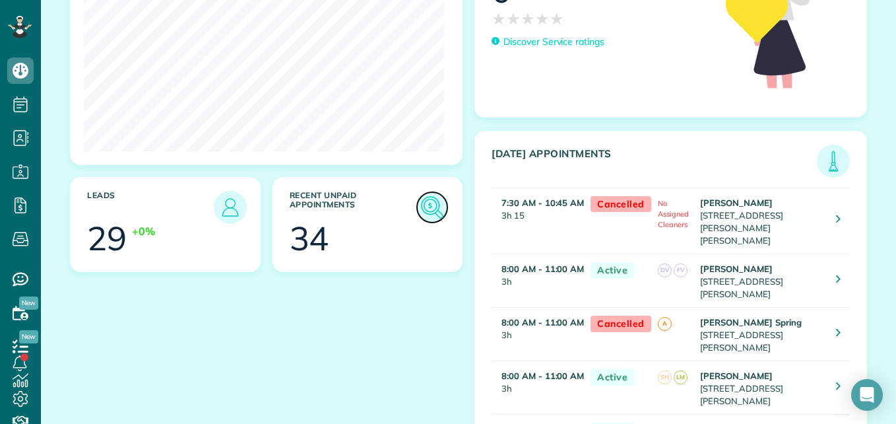
click at [431, 202] on img at bounding box center [432, 207] width 30 height 30
